Goal: Task Accomplishment & Management: Manage account settings

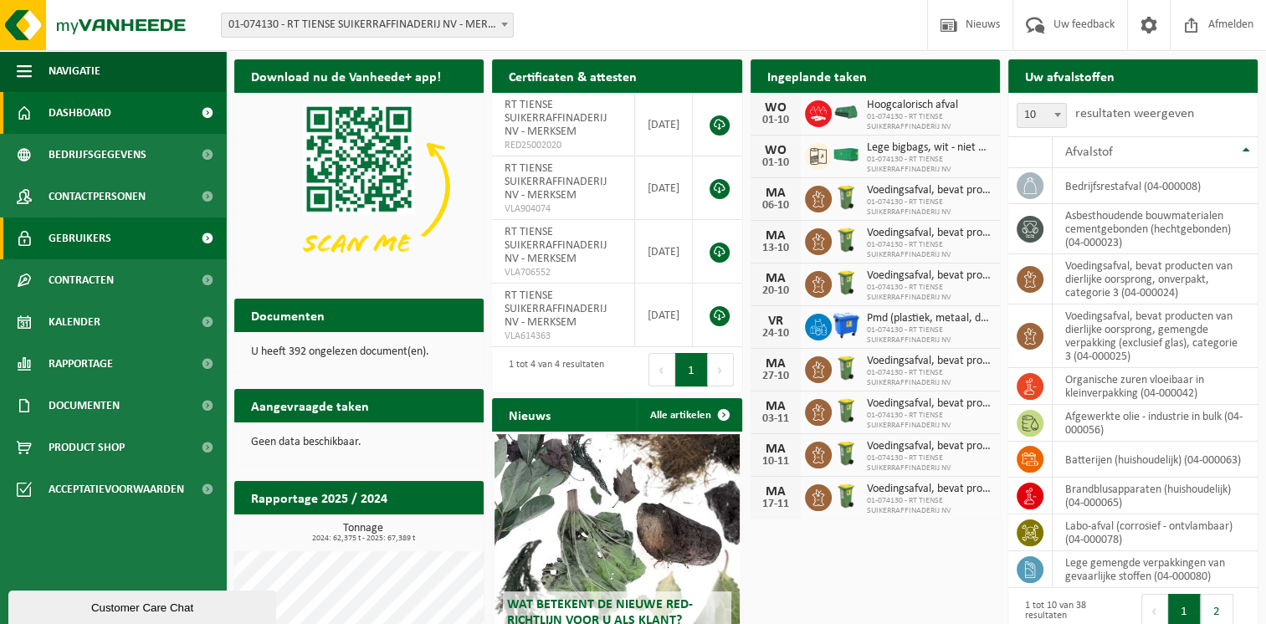
click at [121, 240] on link "Gebruikers" at bounding box center [113, 238] width 226 height 42
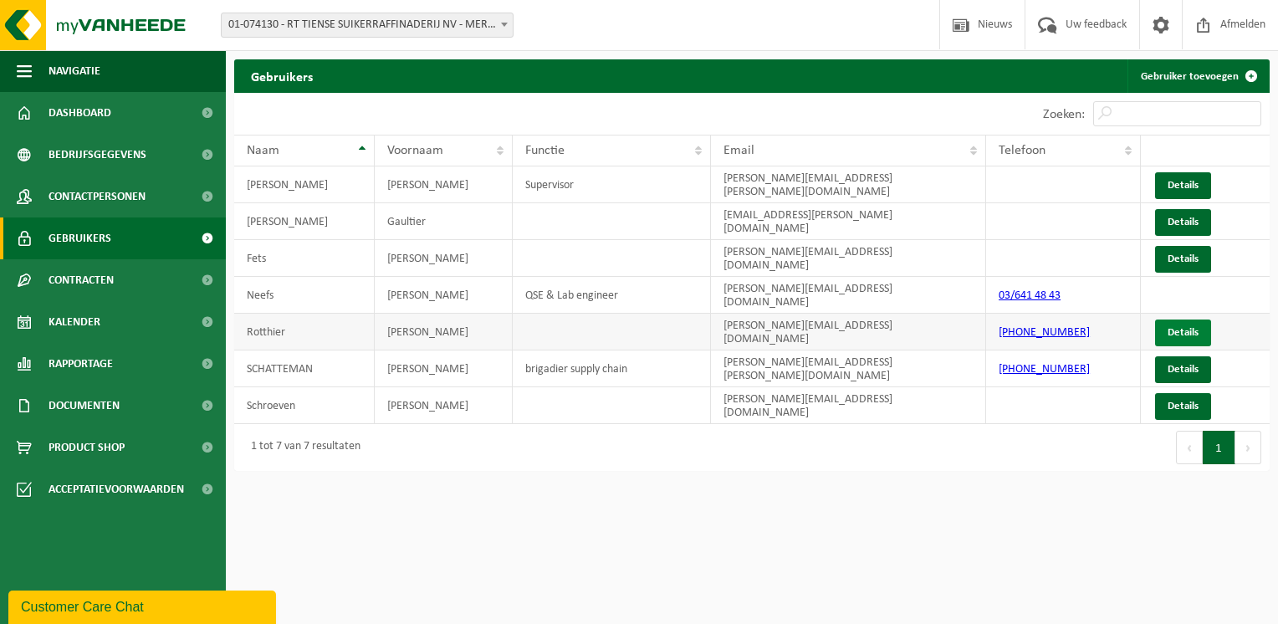
click at [1195, 323] on link "Details" at bounding box center [1183, 333] width 56 height 27
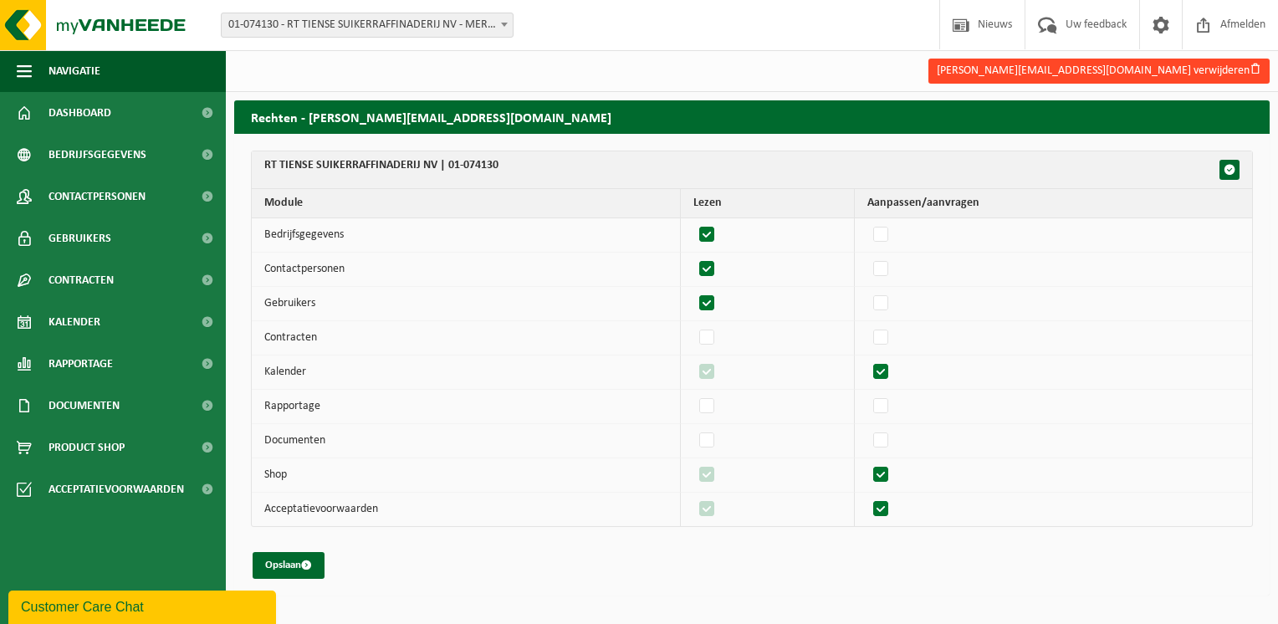
click at [1186, 69] on button "[PERSON_NAME][EMAIL_ADDRESS][DOMAIN_NAME] verwijderen" at bounding box center [1099, 71] width 341 height 25
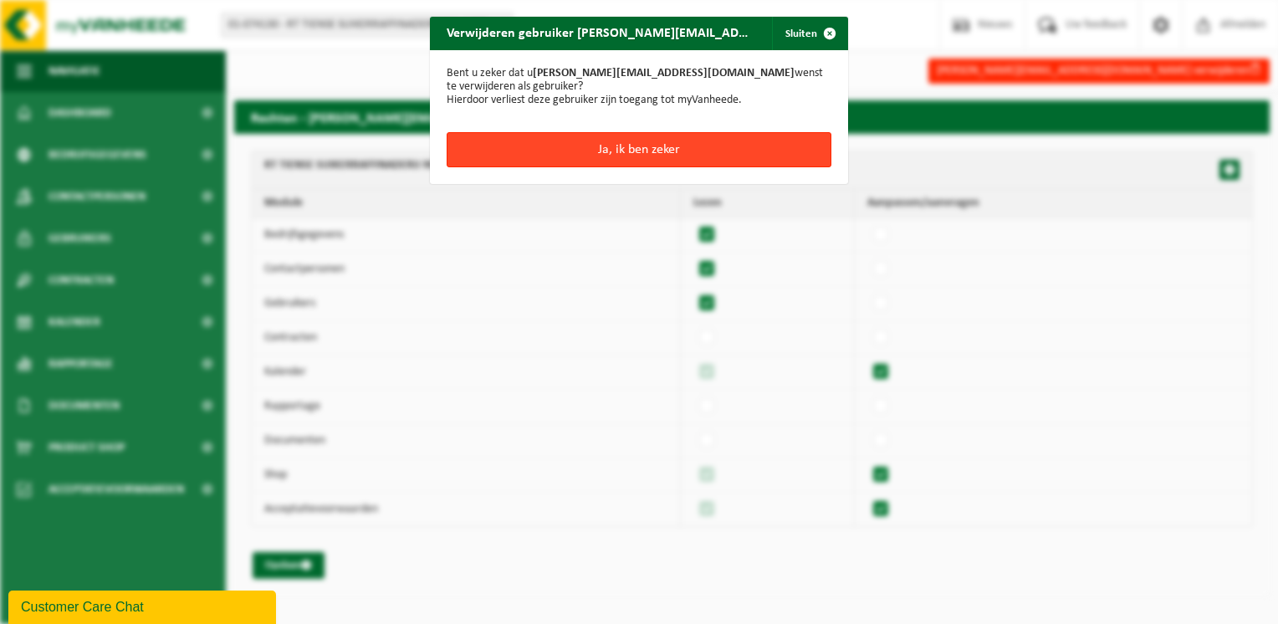
click at [568, 132] on button "Ja, ik ben zeker" at bounding box center [639, 149] width 385 height 35
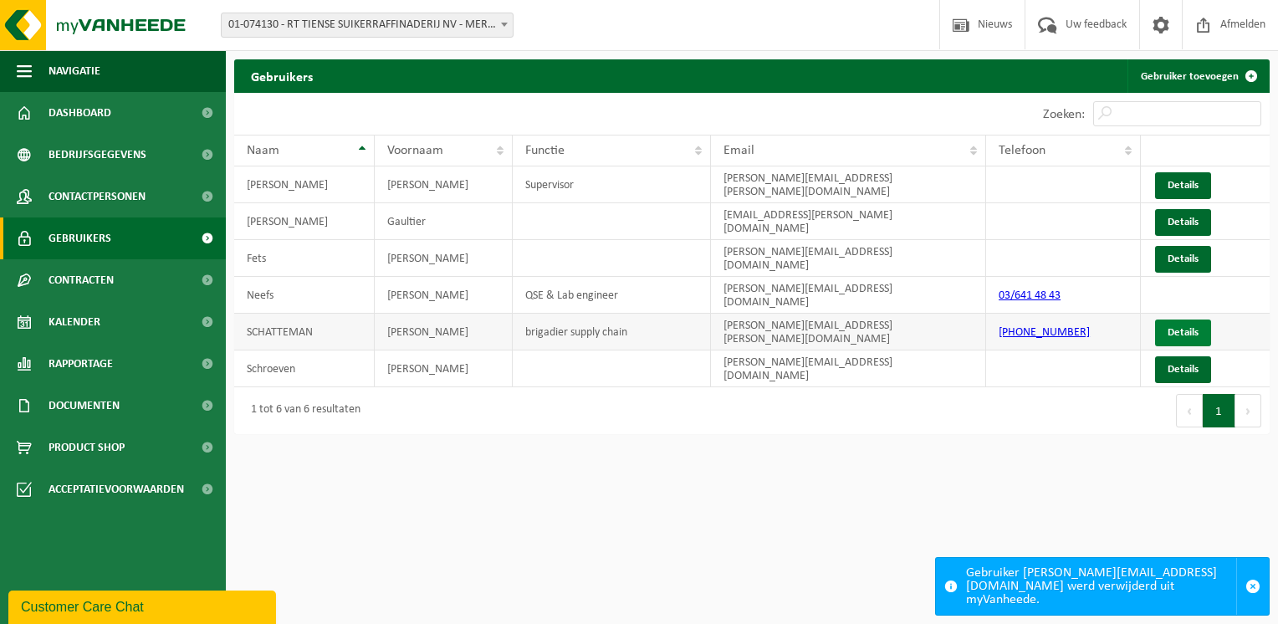
click at [1174, 320] on link "Details" at bounding box center [1183, 333] width 56 height 27
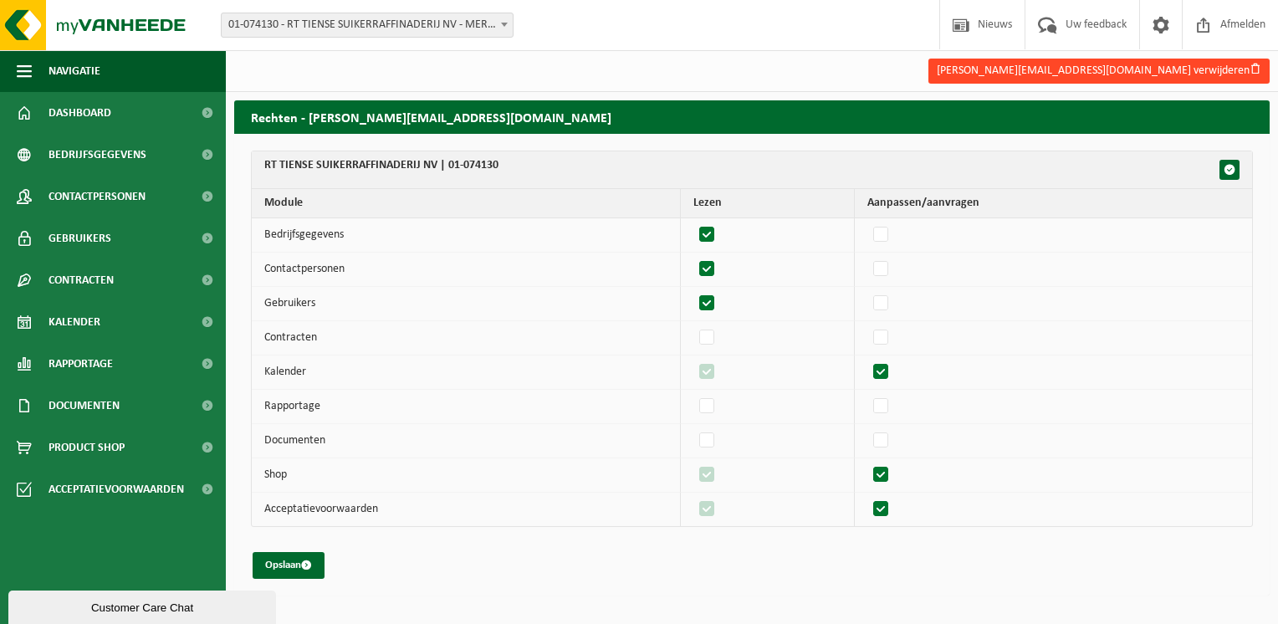
click at [1164, 70] on button "peter.schatteman@raftir.be verwijderen" at bounding box center [1099, 71] width 341 height 25
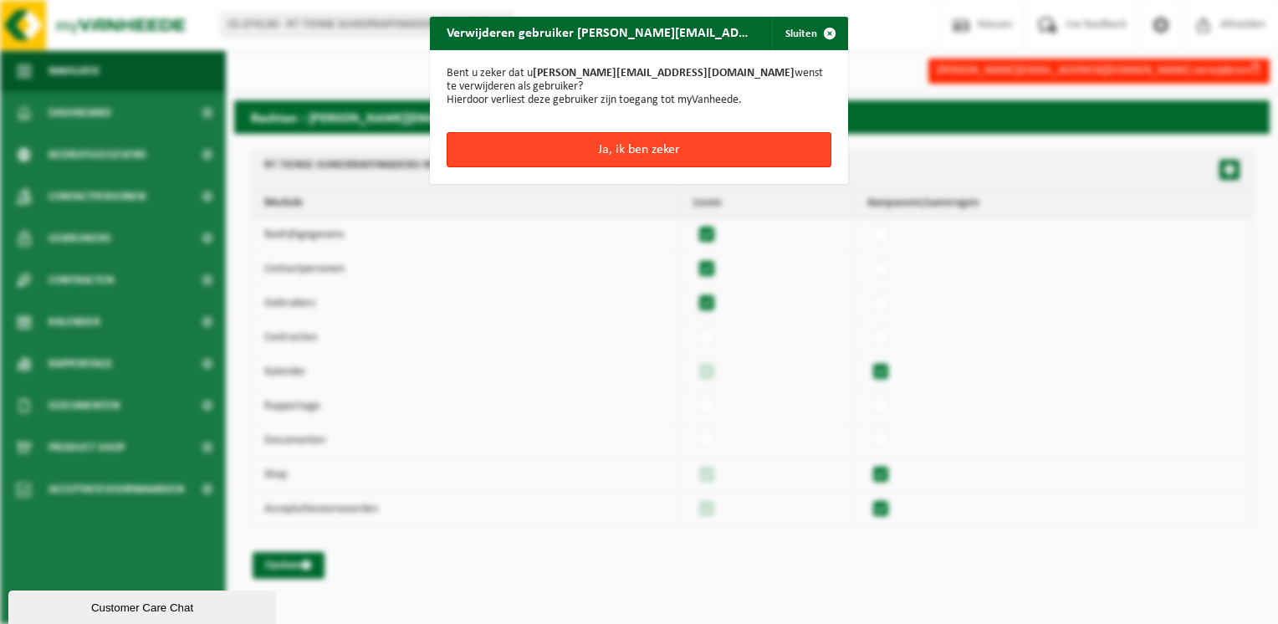
click at [598, 146] on button "Ja, ik ben zeker" at bounding box center [639, 149] width 385 height 35
